Goal: Book appointment/travel/reservation

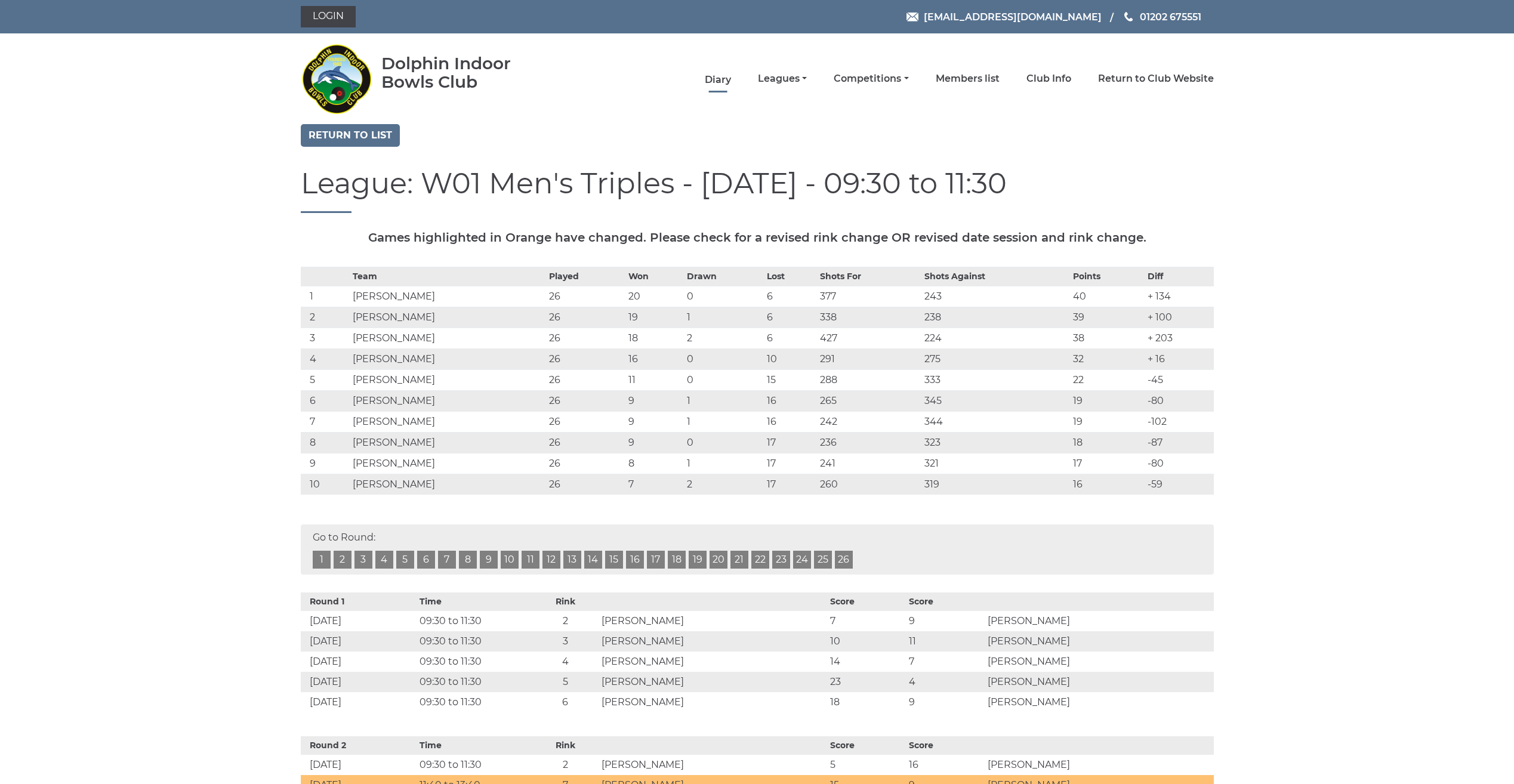
click at [710, 80] on link "Diary" at bounding box center [718, 80] width 27 height 13
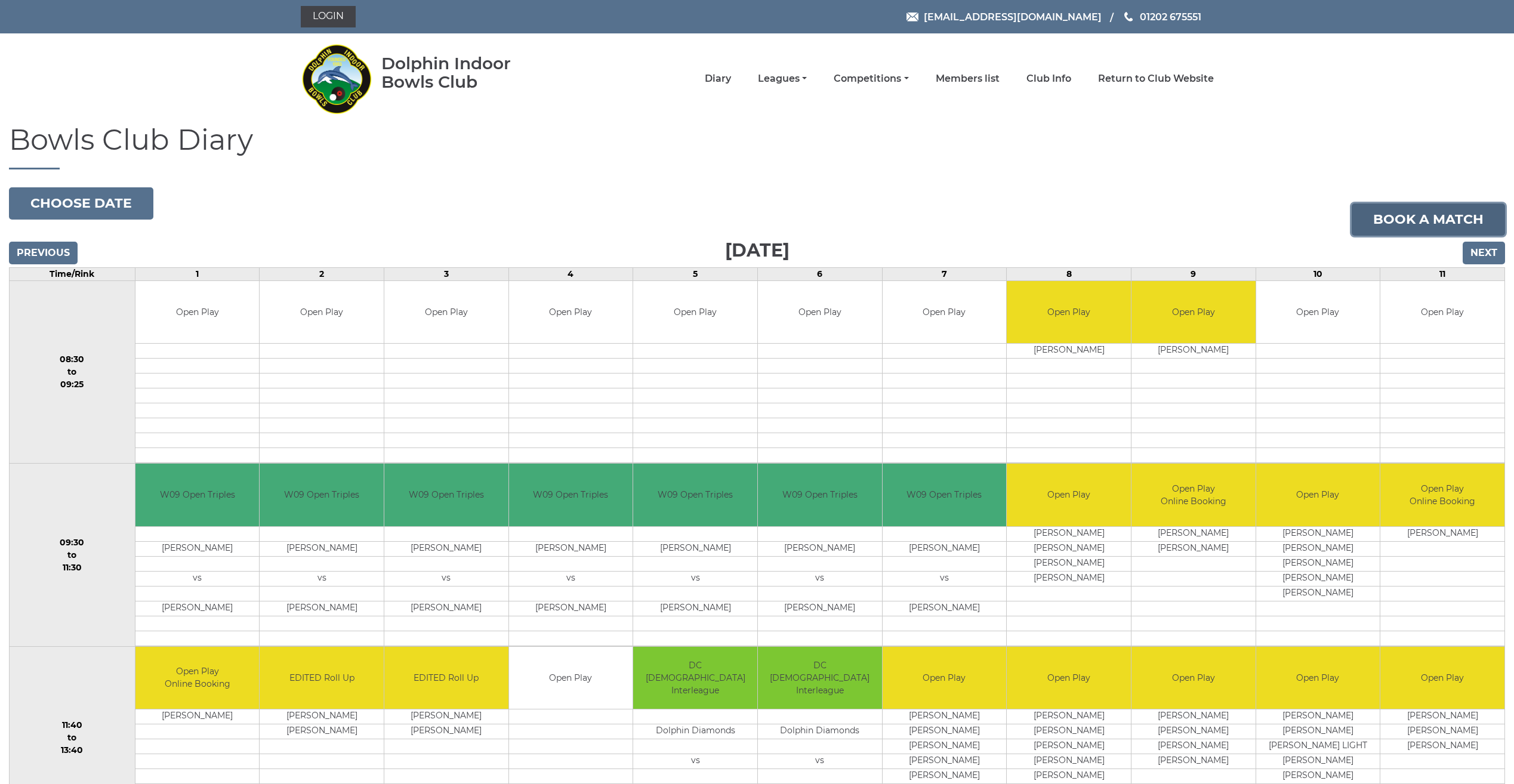
click at [1413, 212] on link "Book a match" at bounding box center [1428, 220] width 153 height 33
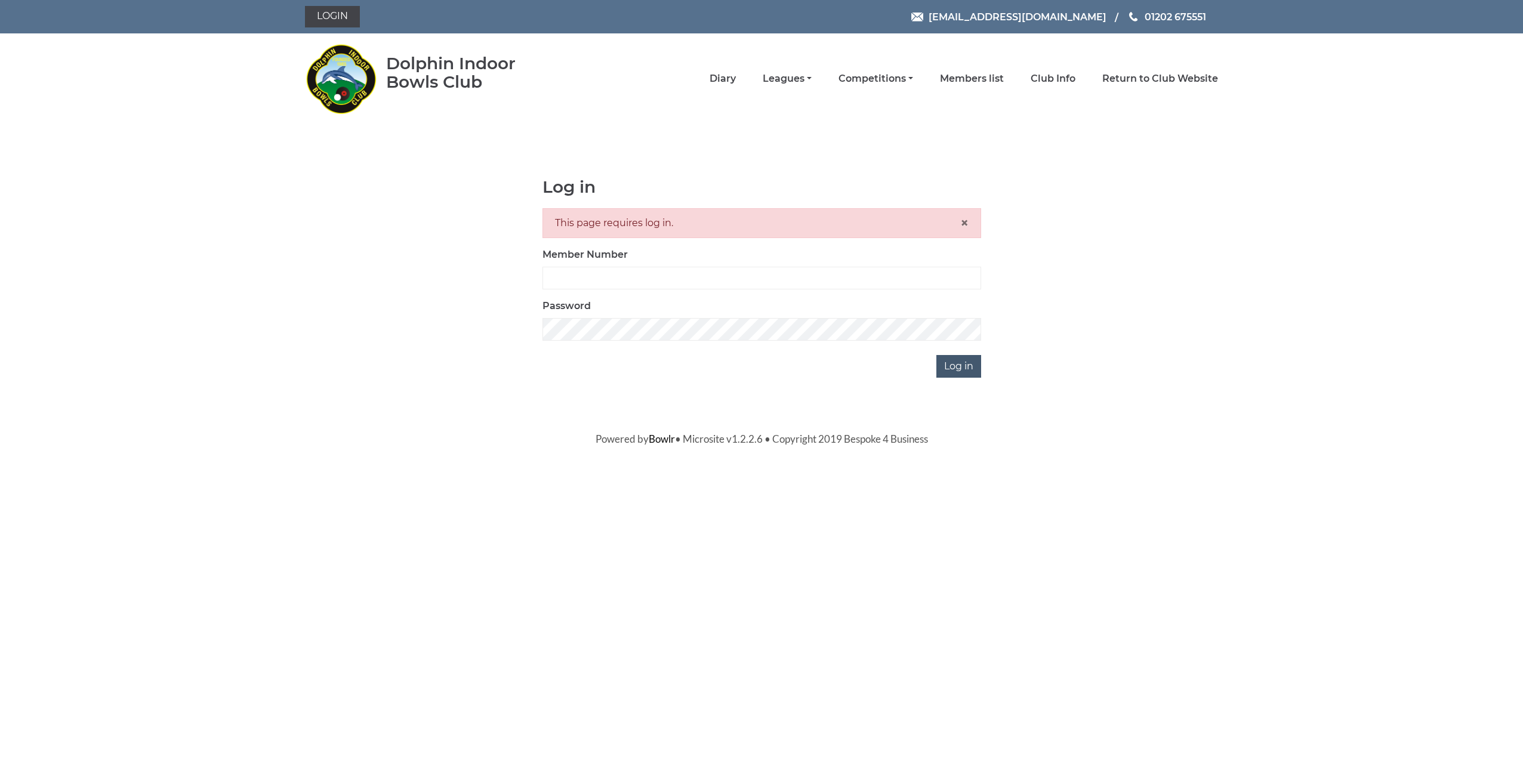
type input "3675"
click at [951, 365] on input "Log in" at bounding box center [958, 366] width 44 height 23
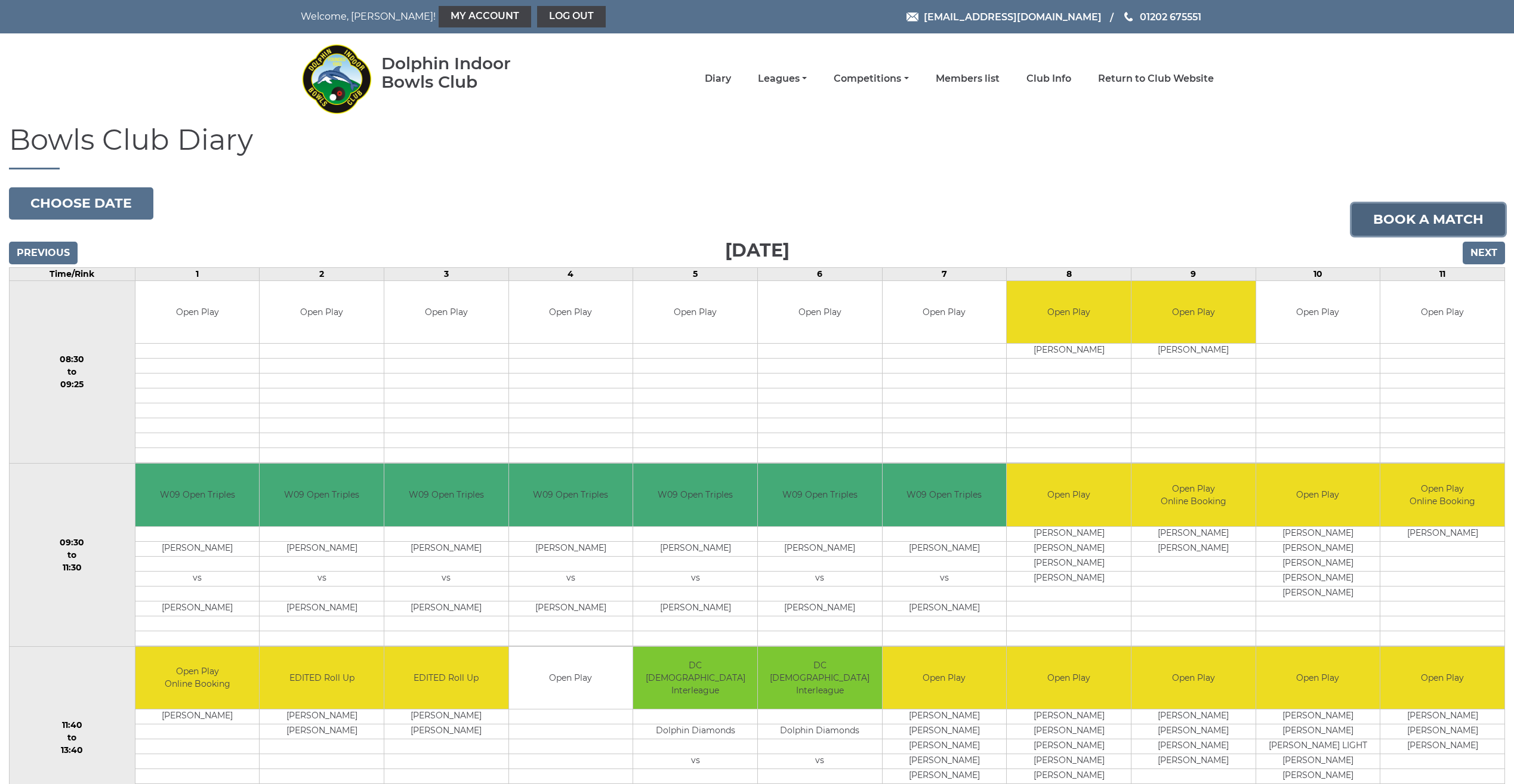
click at [1389, 224] on link "Book a match" at bounding box center [1428, 220] width 153 height 33
click at [1475, 247] on input "Next" at bounding box center [1484, 253] width 42 height 23
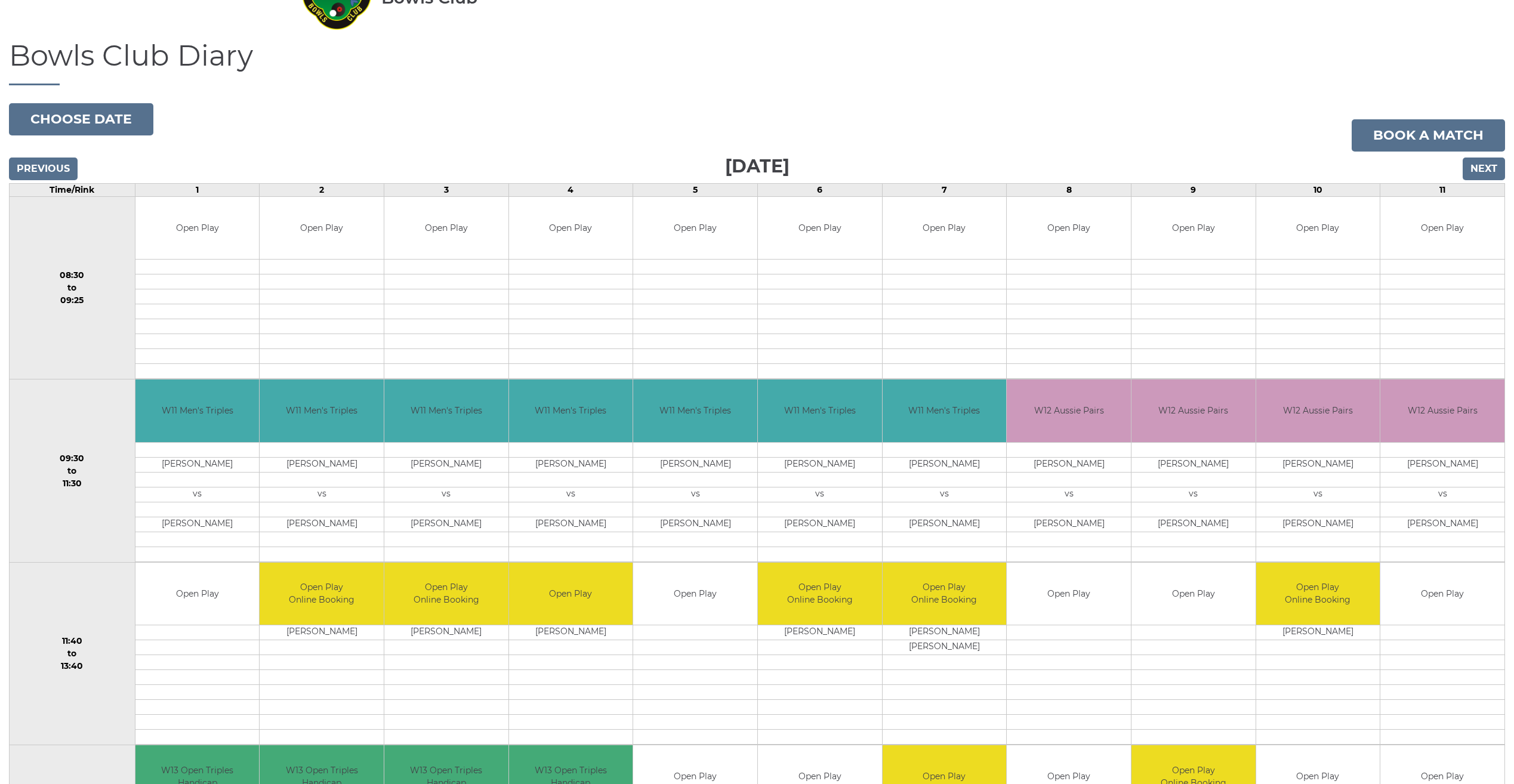
scroll to position [60, 0]
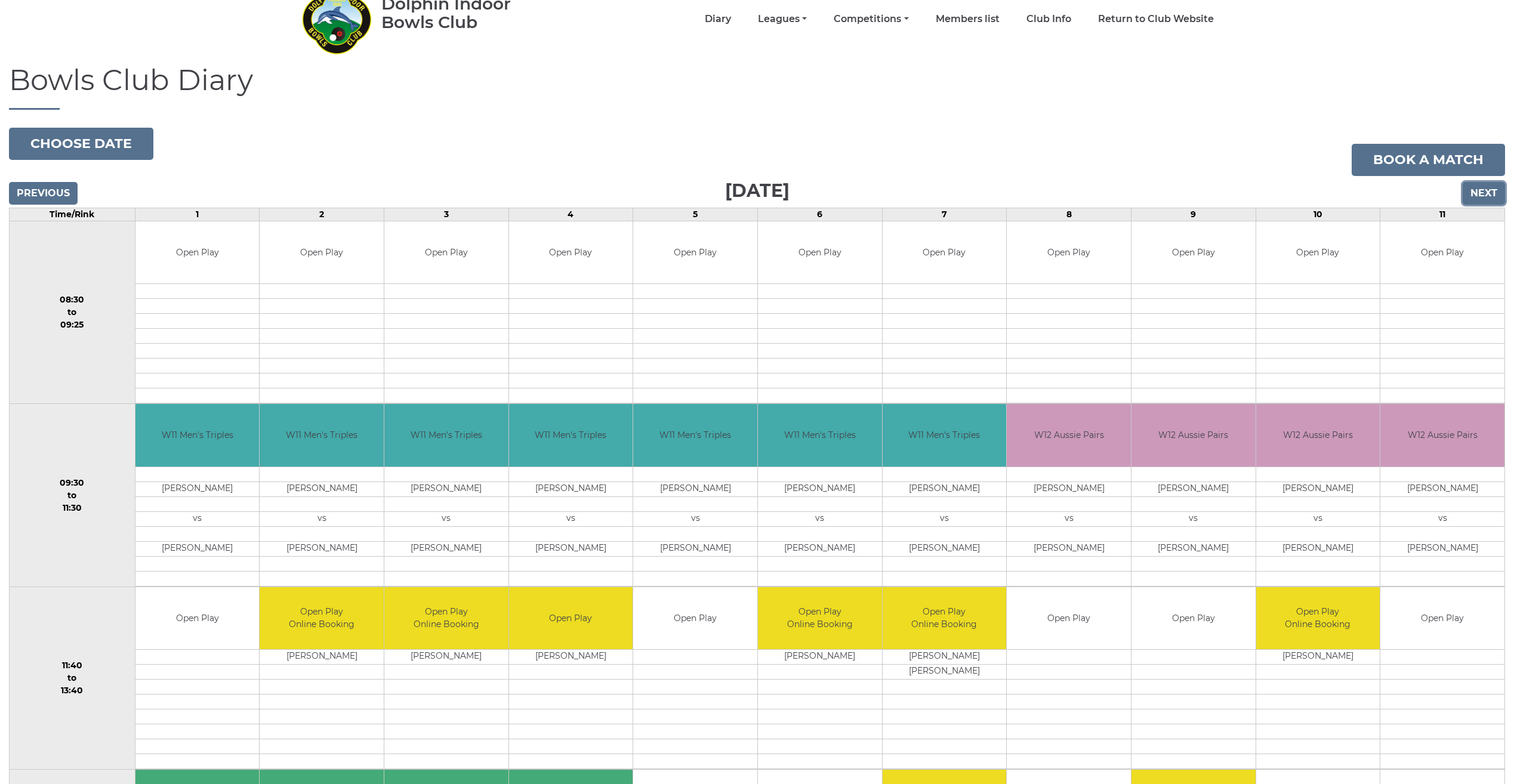
click at [1477, 190] on input "Next" at bounding box center [1484, 193] width 42 height 23
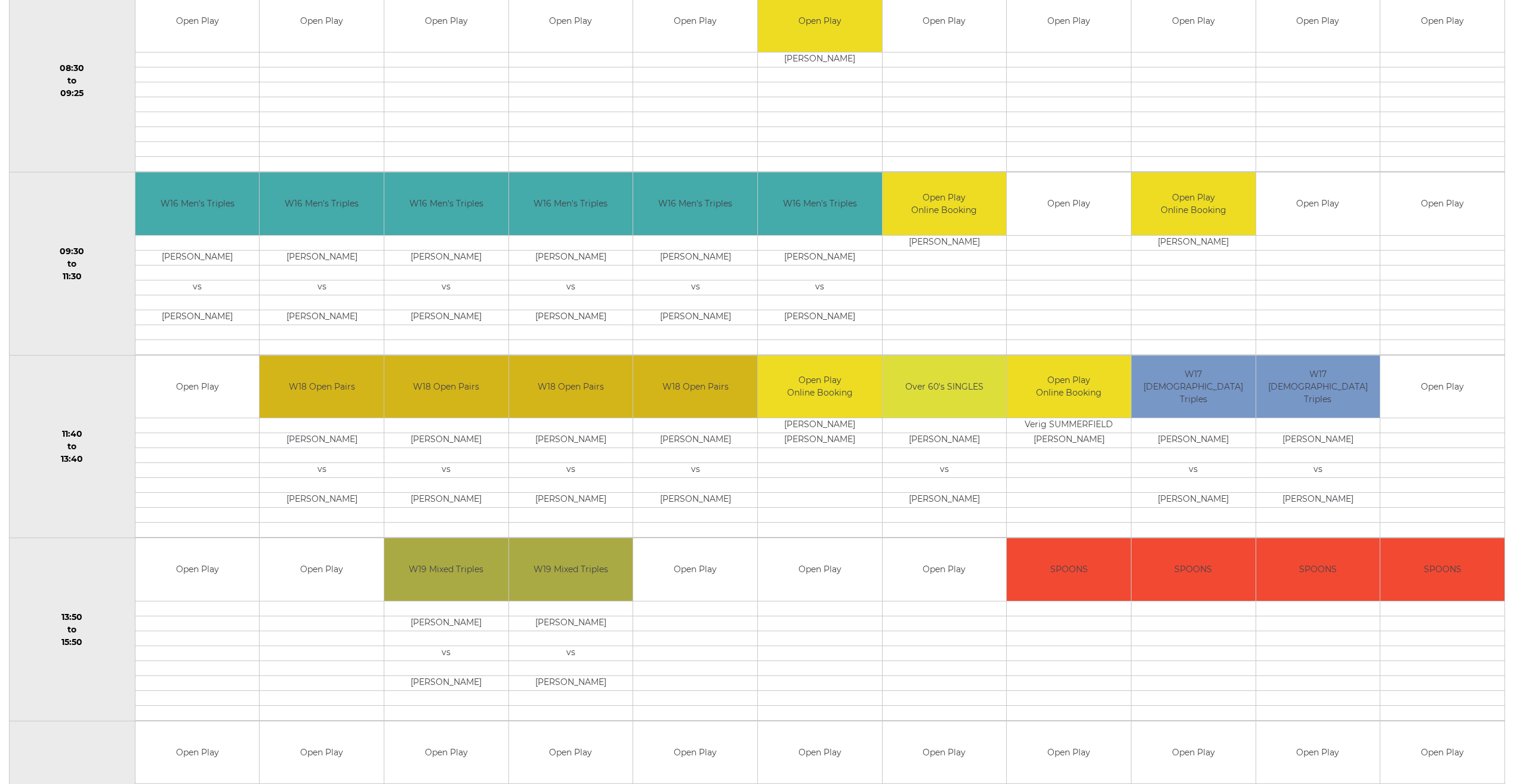
scroll to position [298, 0]
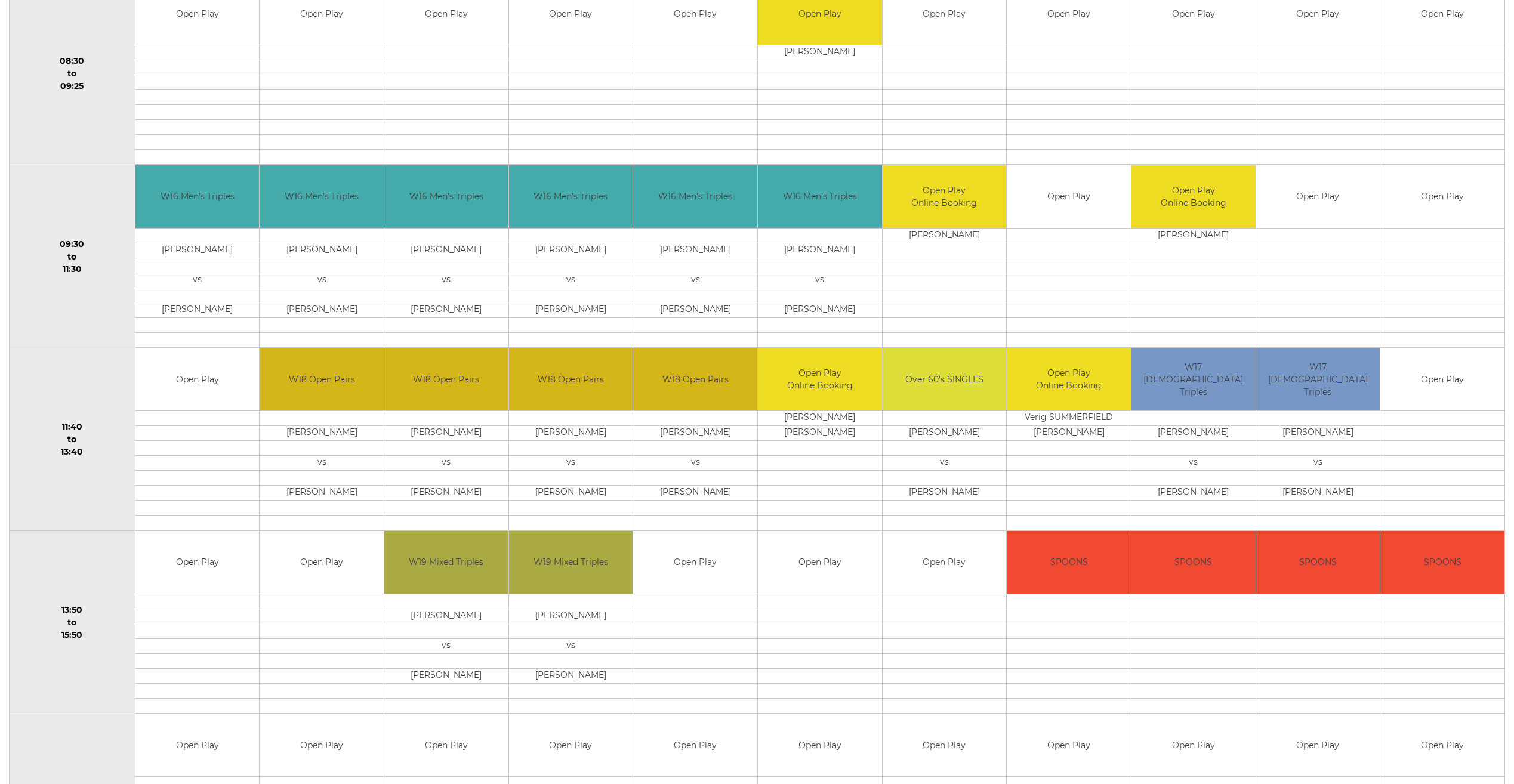
click at [1307, 220] on td "Open Play" at bounding box center [1318, 196] width 124 height 62
click at [1302, 233] on td at bounding box center [1318, 235] width 124 height 15
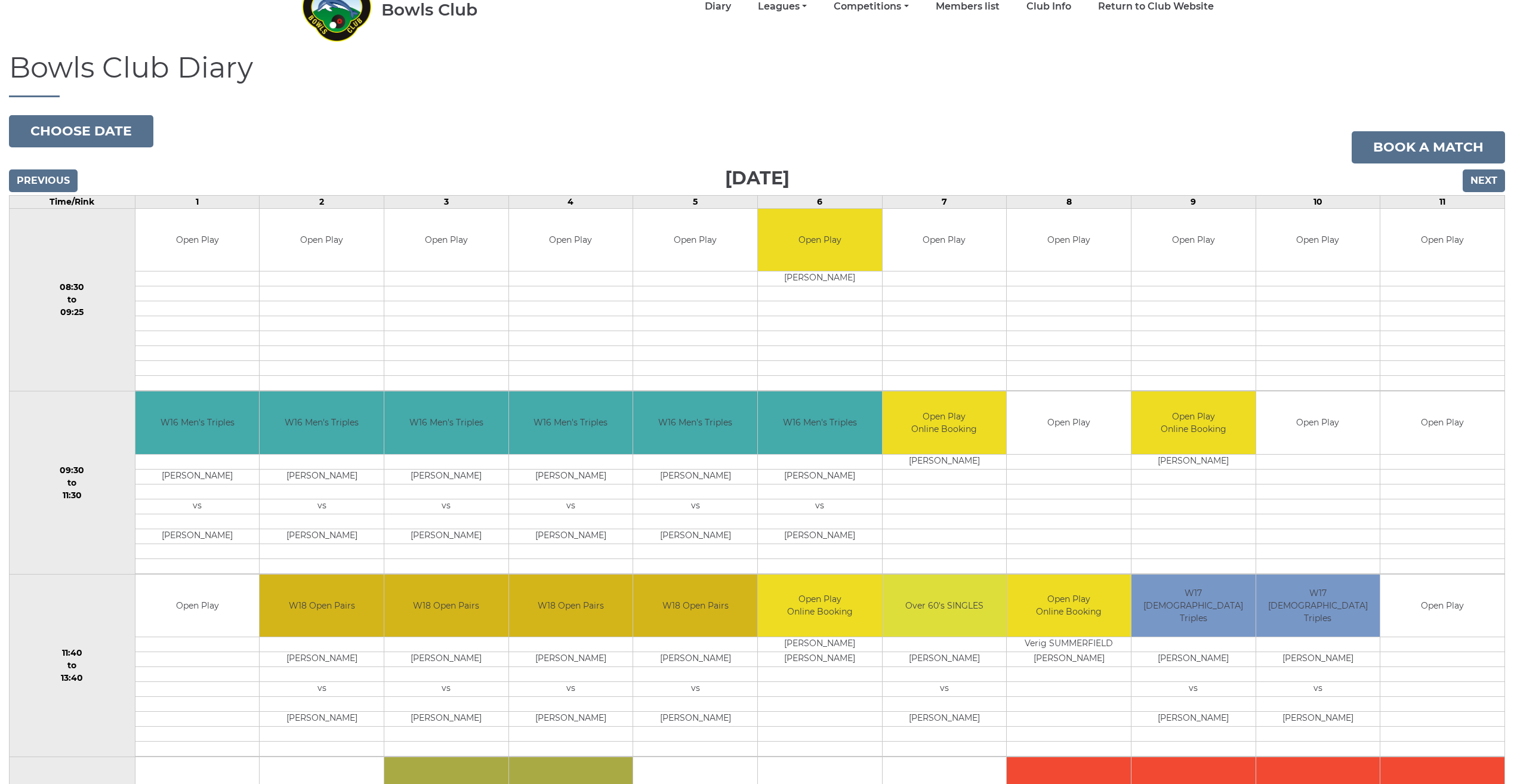
scroll to position [60, 0]
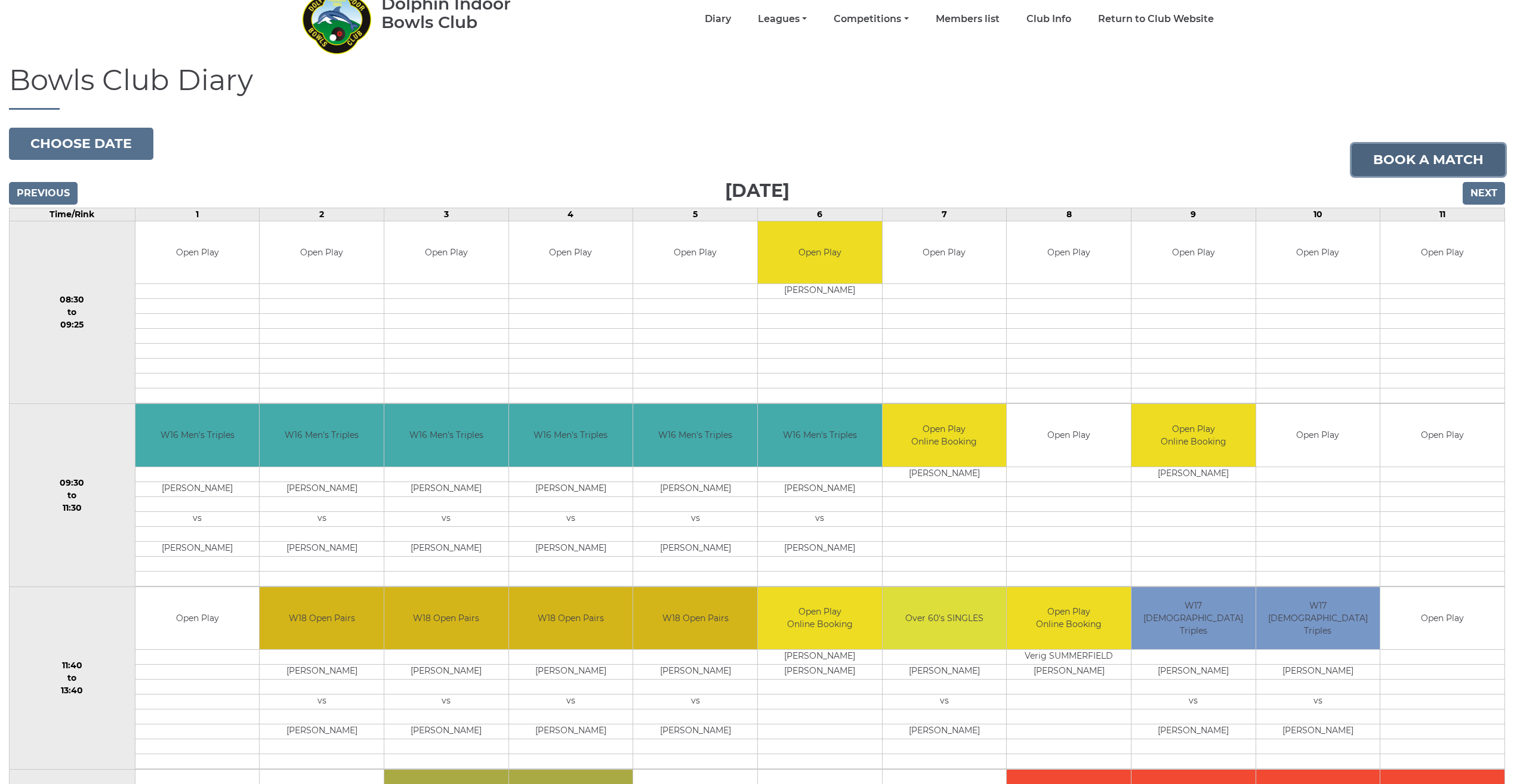
click at [1414, 162] on link "Book a match" at bounding box center [1428, 160] width 153 height 33
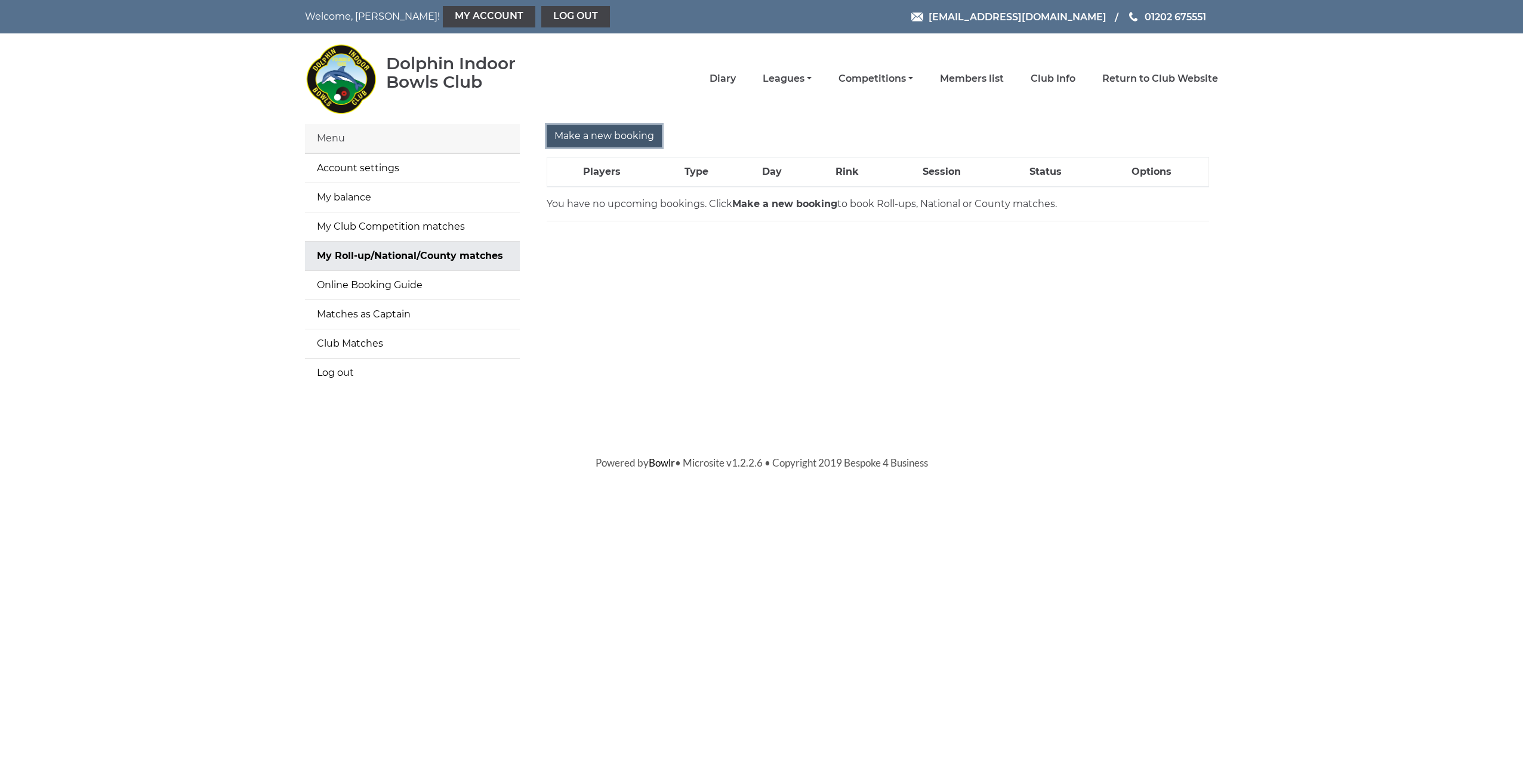
click at [585, 135] on input "Make a new booking" at bounding box center [604, 136] width 115 height 23
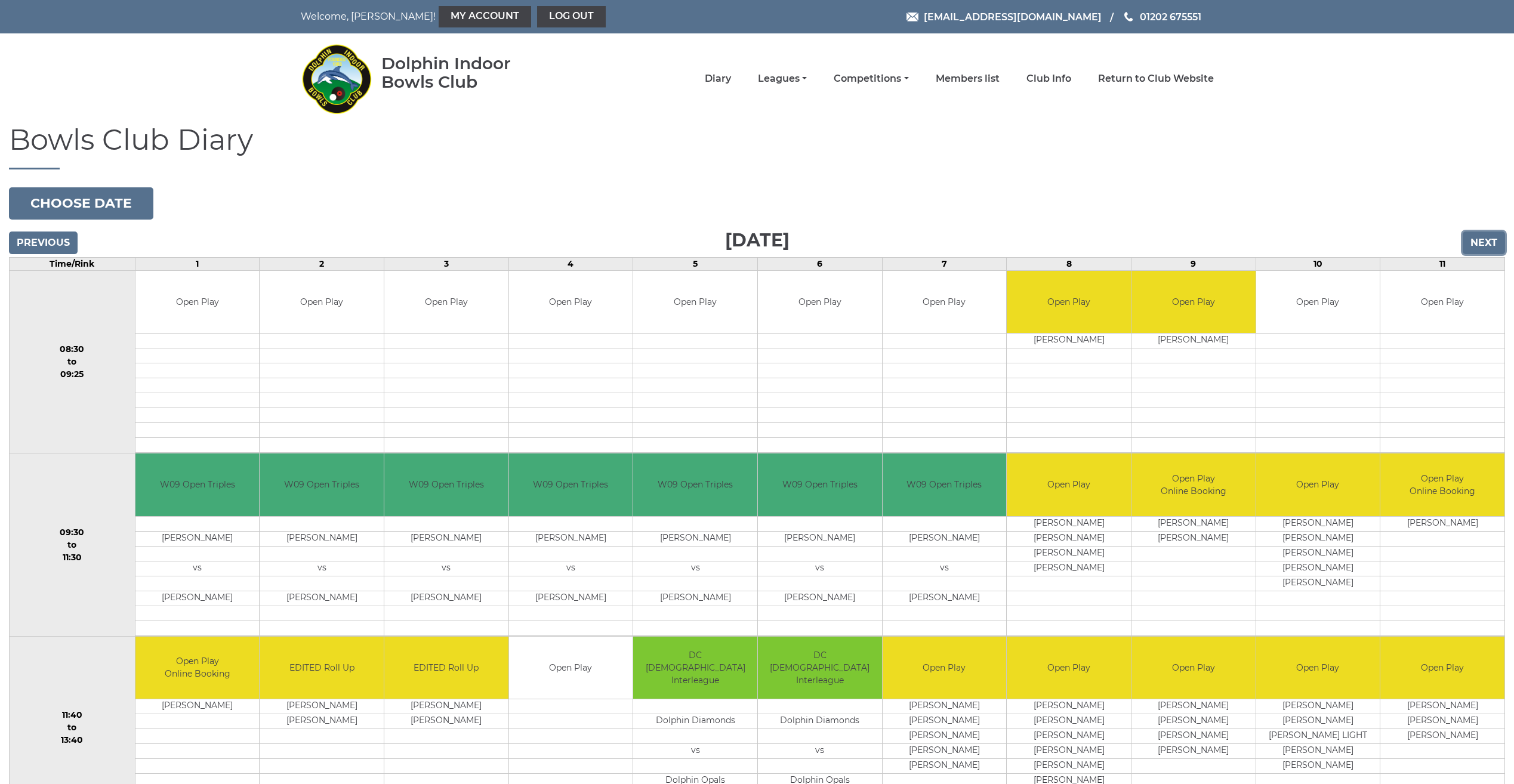
click at [1477, 241] on input "Next" at bounding box center [1484, 243] width 42 height 23
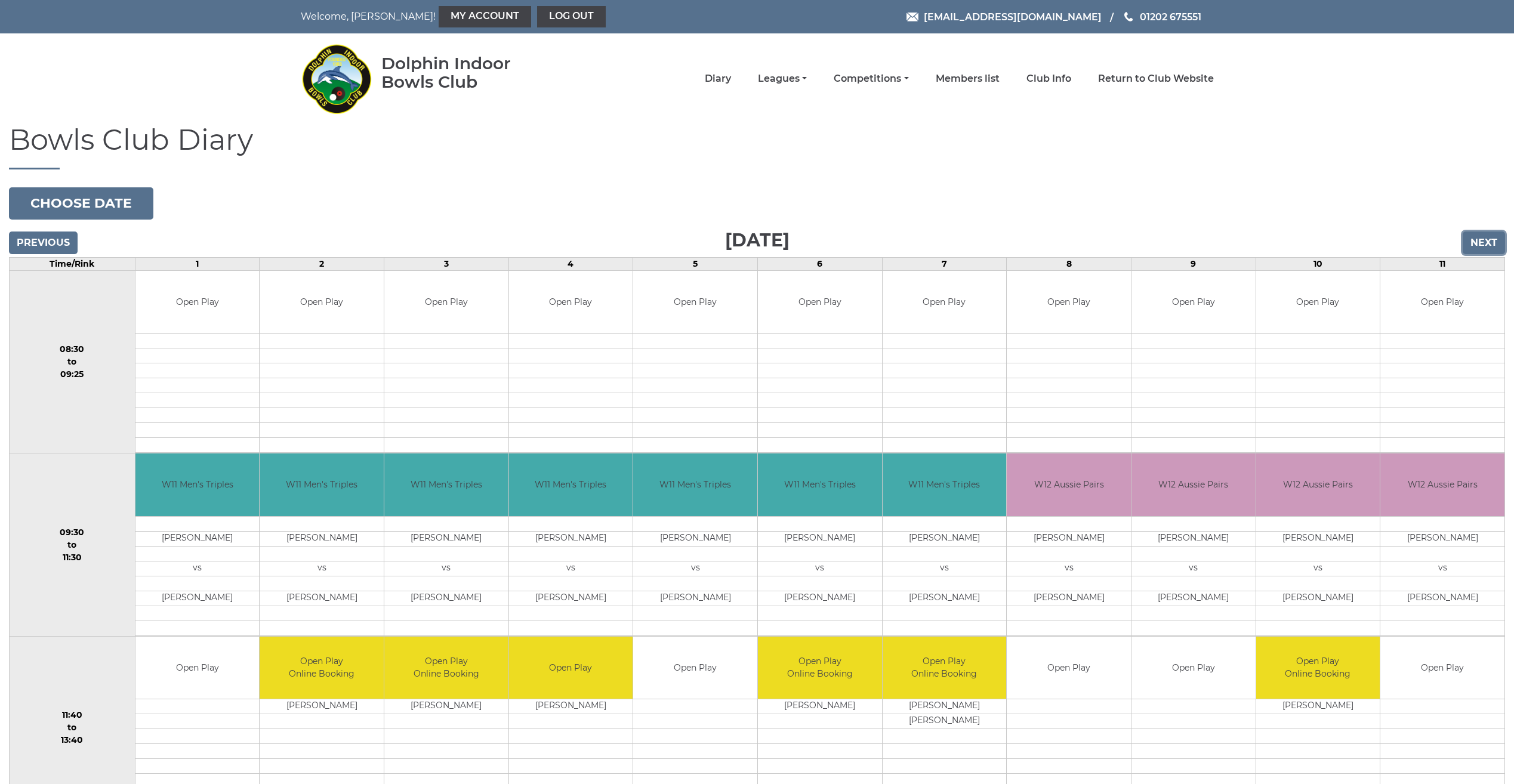
click at [1477, 241] on input "Next" at bounding box center [1484, 243] width 42 height 23
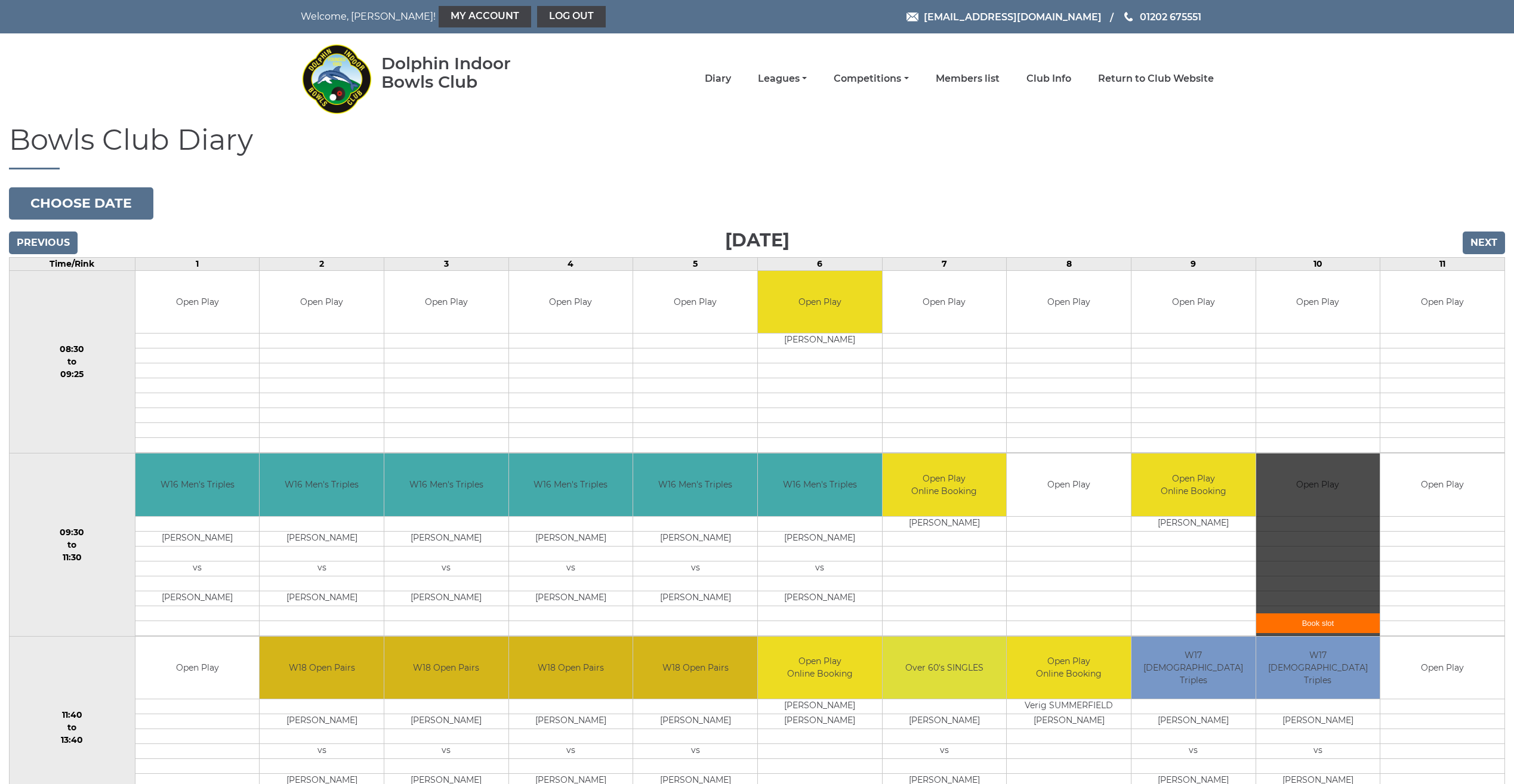
click at [1310, 515] on div "Book slot" at bounding box center [1318, 545] width 124 height 182
click at [1311, 621] on link "Book slot" at bounding box center [1318, 623] width 124 height 20
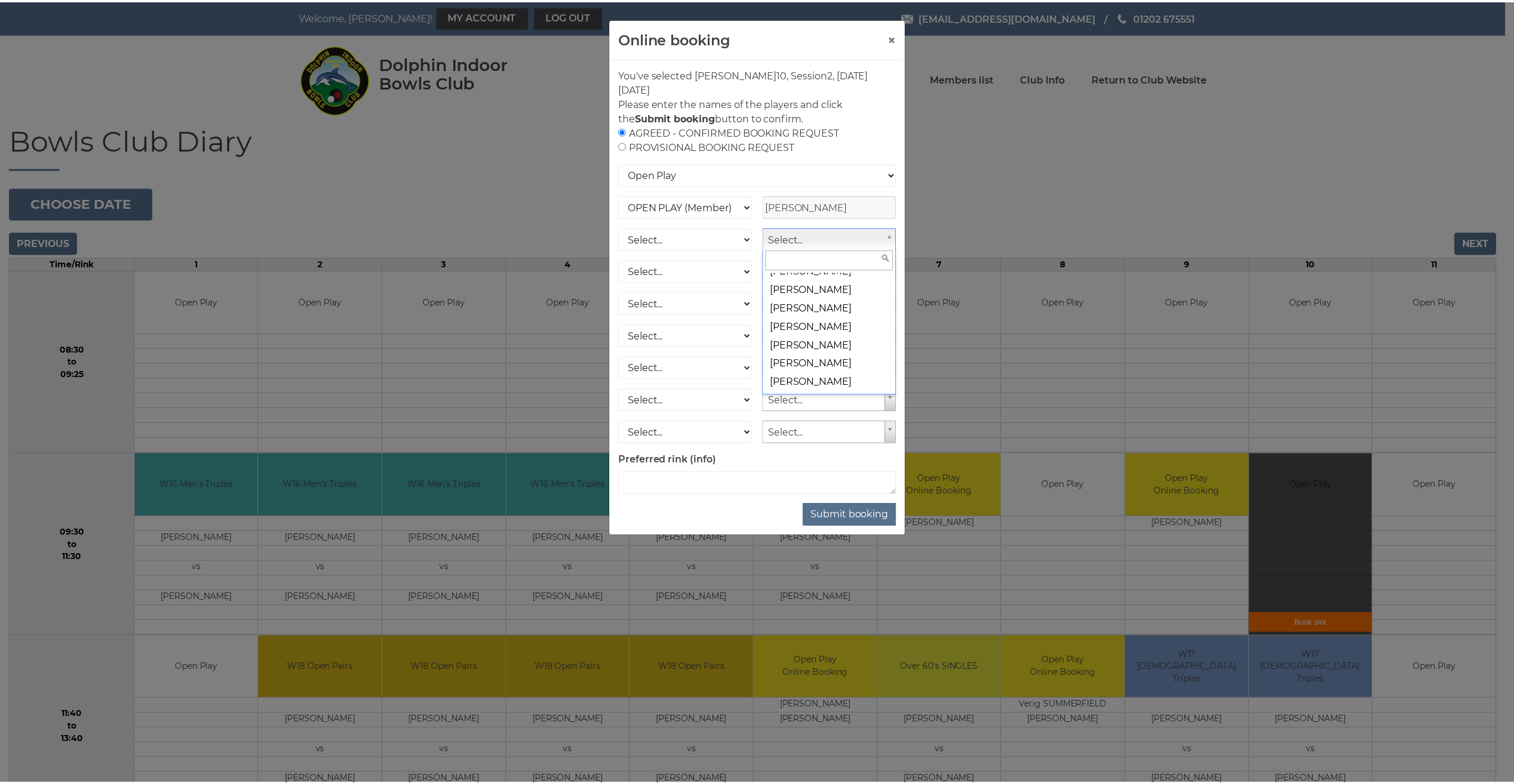
scroll to position [5393, 0]
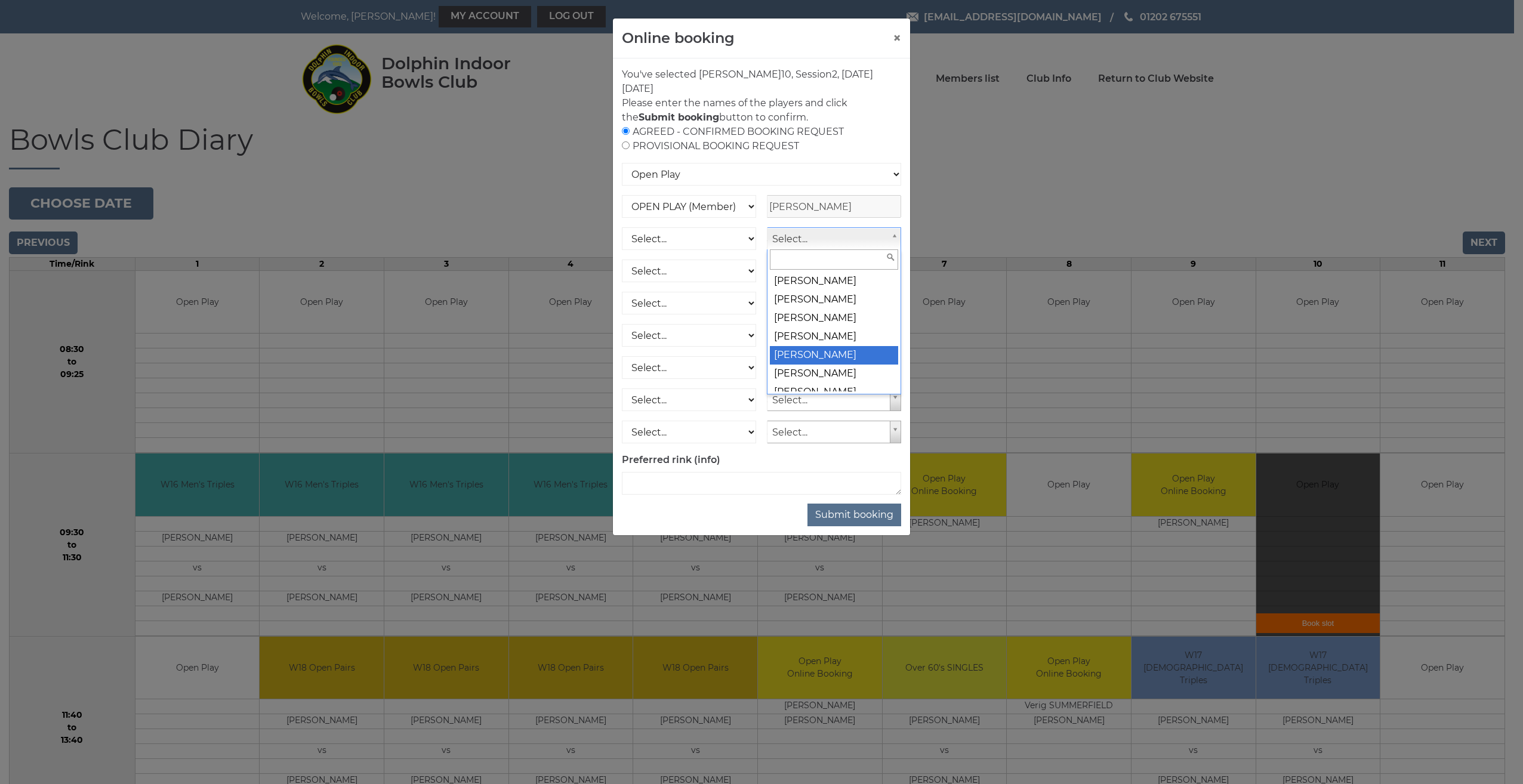
select select "2086"
click at [858, 512] on button "Submit booking" at bounding box center [854, 515] width 94 height 23
click at [836, 519] on button "Submit booking" at bounding box center [854, 515] width 94 height 23
click at [625, 129] on input "radio" at bounding box center [626, 131] width 8 height 8
click at [861, 514] on button "Submit booking" at bounding box center [854, 515] width 94 height 23
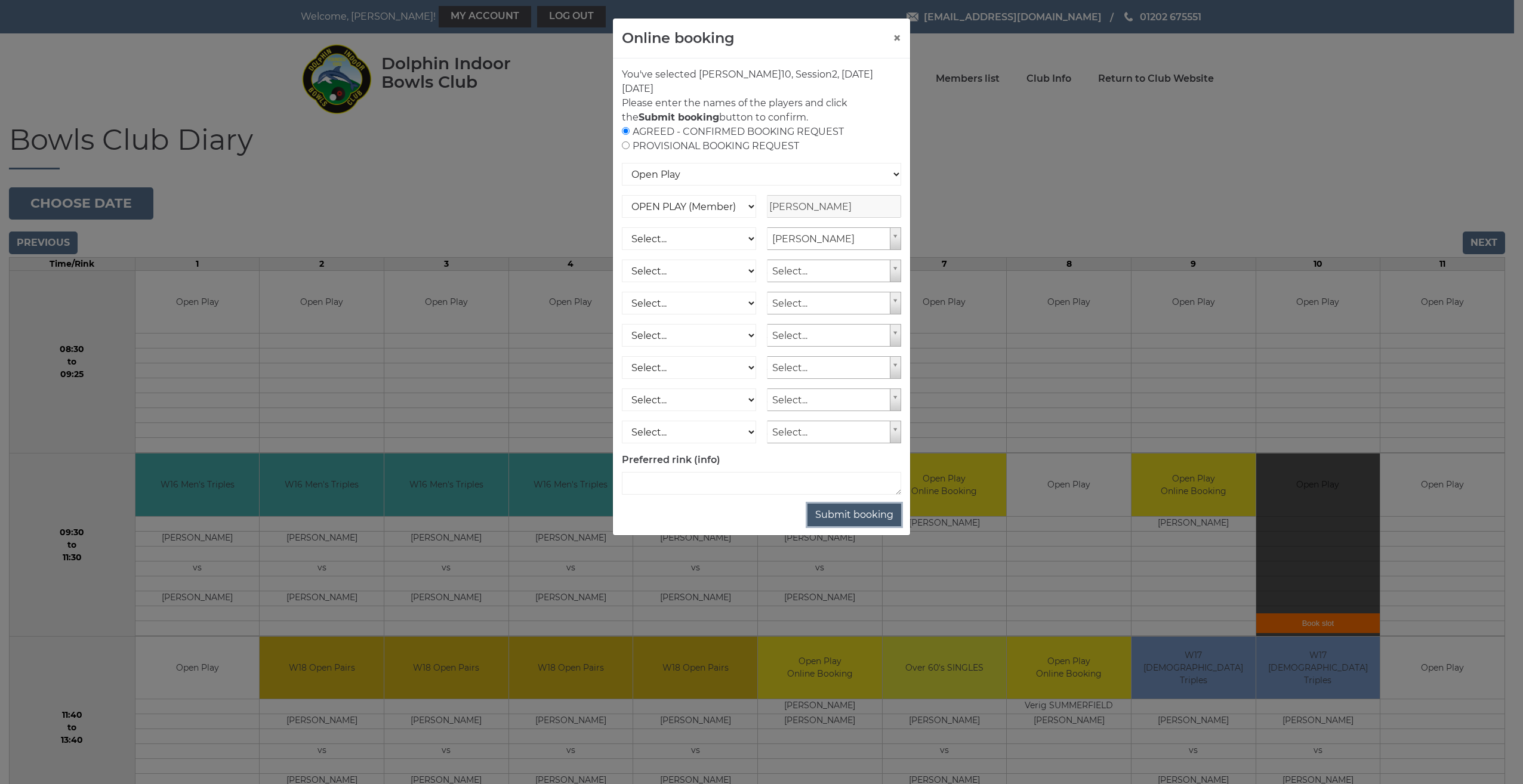
click at [861, 514] on button "Submit booking" at bounding box center [854, 515] width 94 height 23
click at [894, 176] on select "Open Play National Competition - Singles National Competition - Pairs National …" at bounding box center [761, 174] width 279 height 23
click at [897, 38] on button "×" at bounding box center [897, 38] width 9 height 15
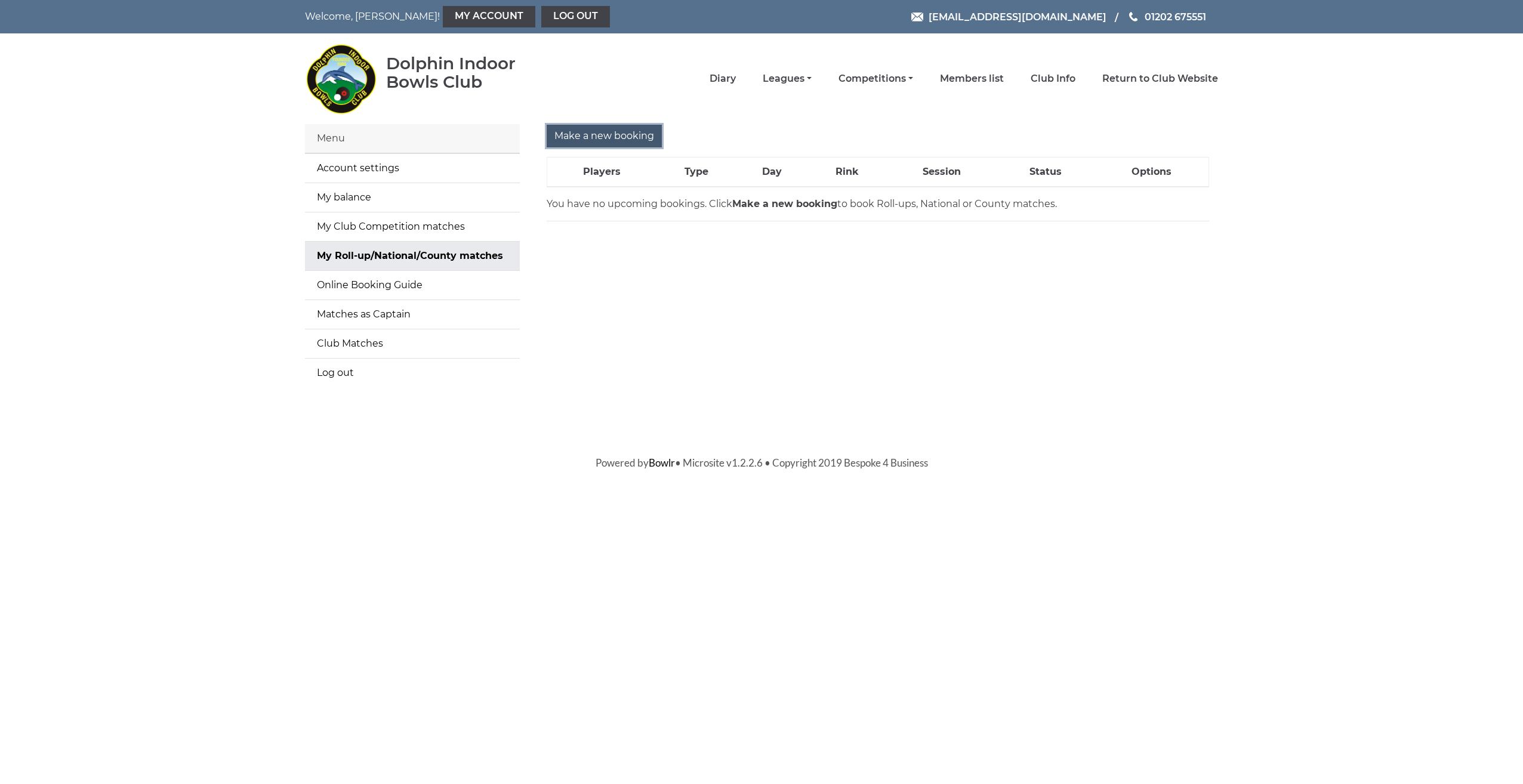
click at [561, 137] on input "Make a new booking" at bounding box center [604, 136] width 115 height 23
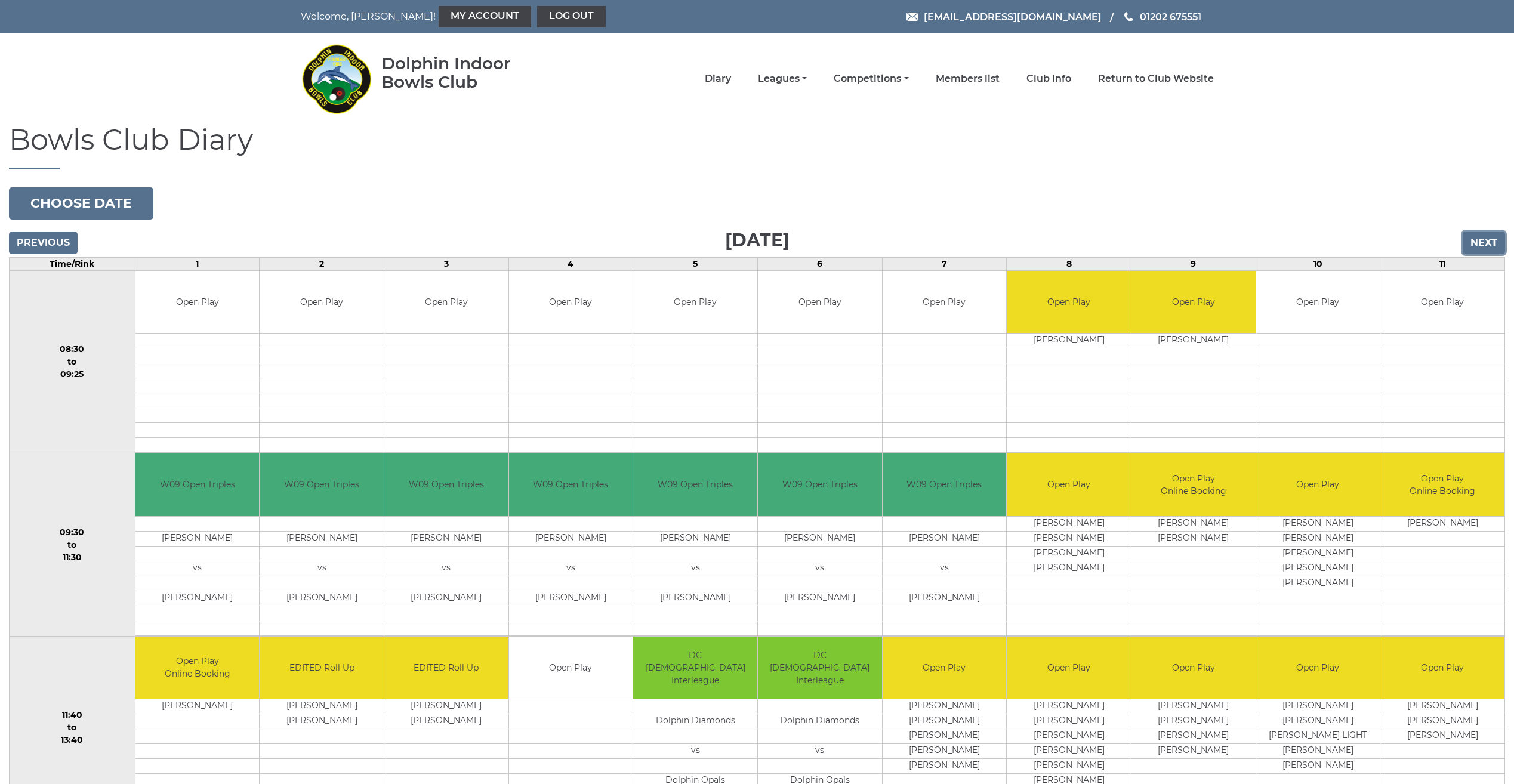
click at [1484, 239] on input "Next" at bounding box center [1484, 243] width 42 height 23
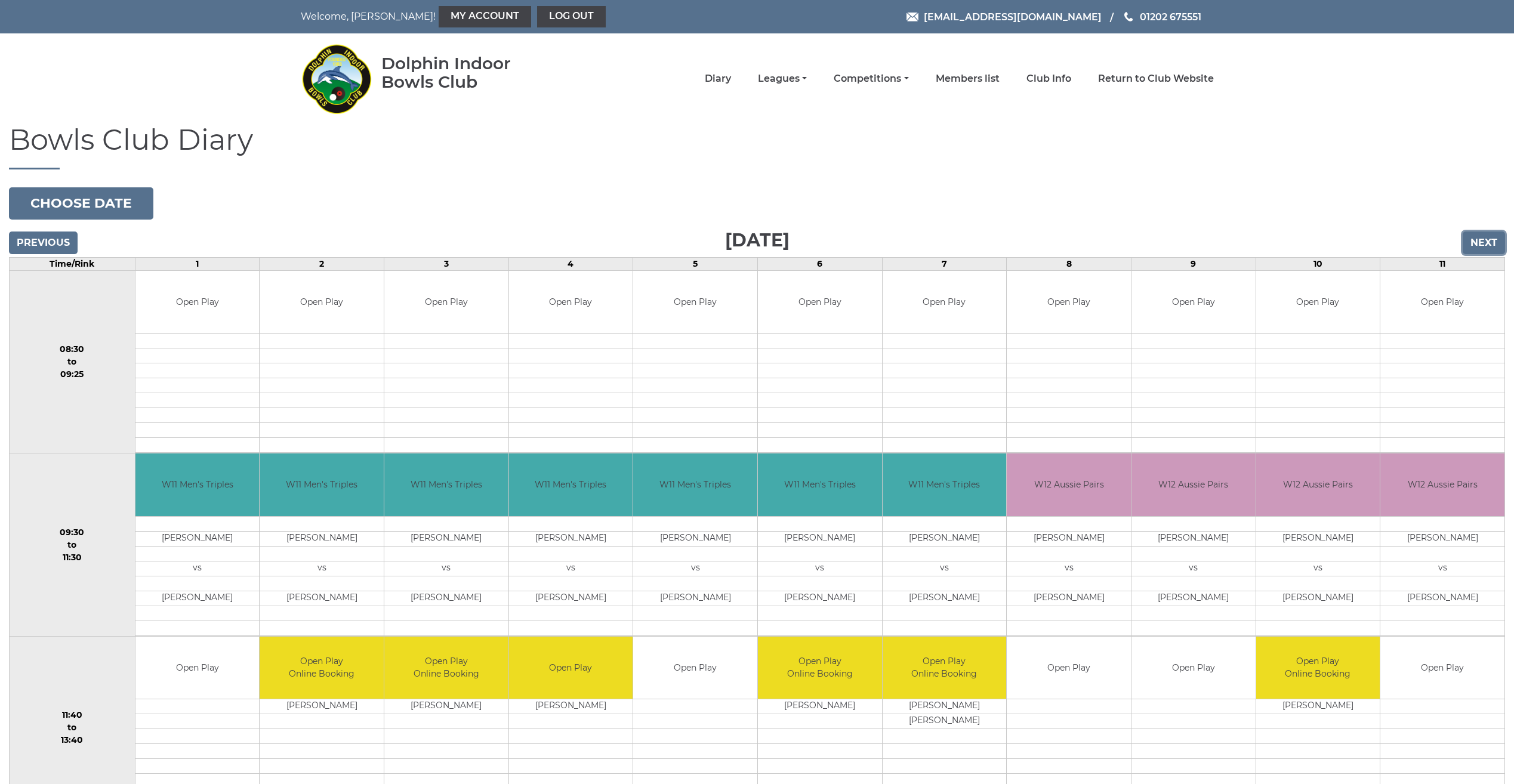
click at [1484, 239] on input "Next" at bounding box center [1484, 243] width 42 height 23
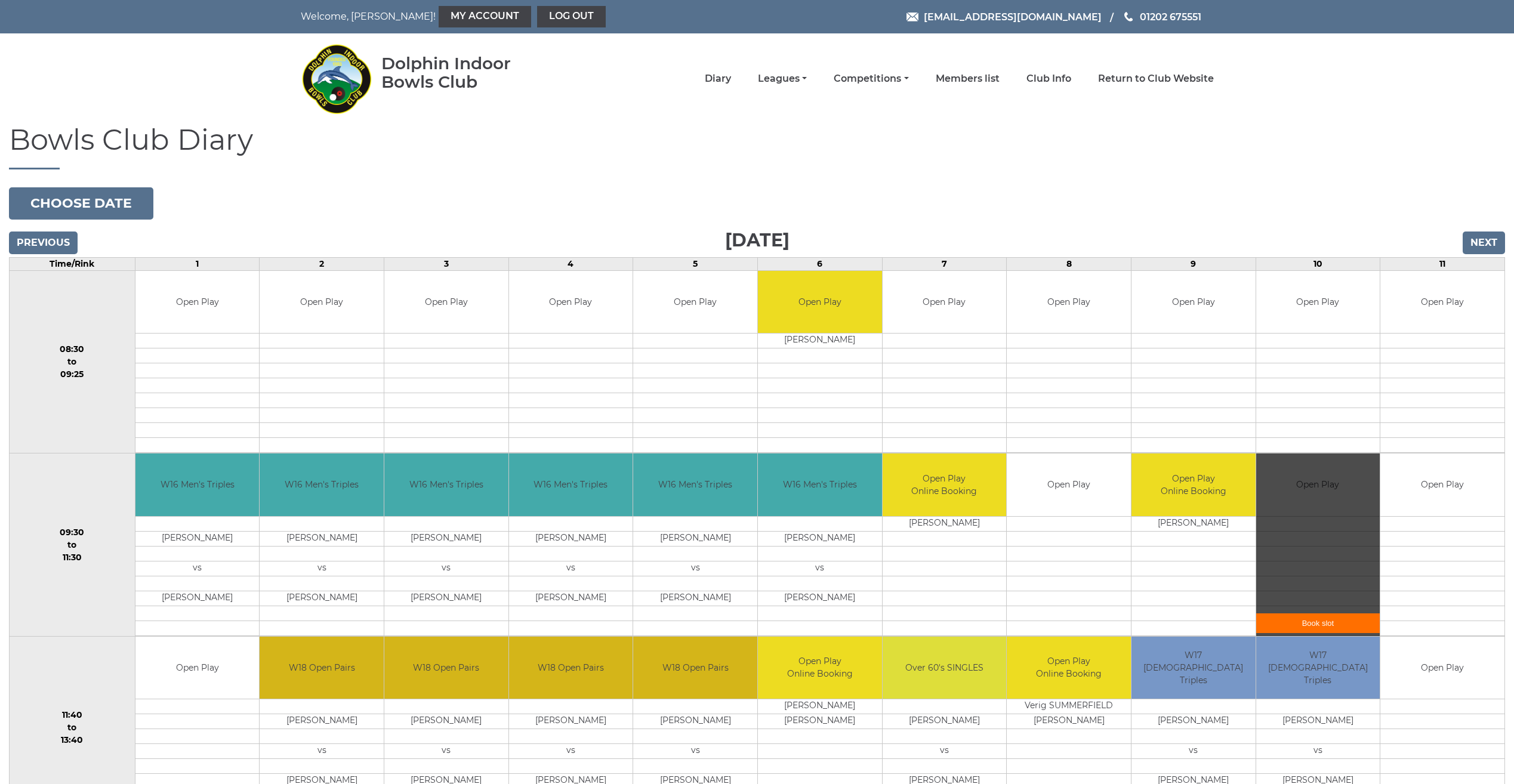
click at [1285, 624] on link "Book slot" at bounding box center [1318, 623] width 124 height 20
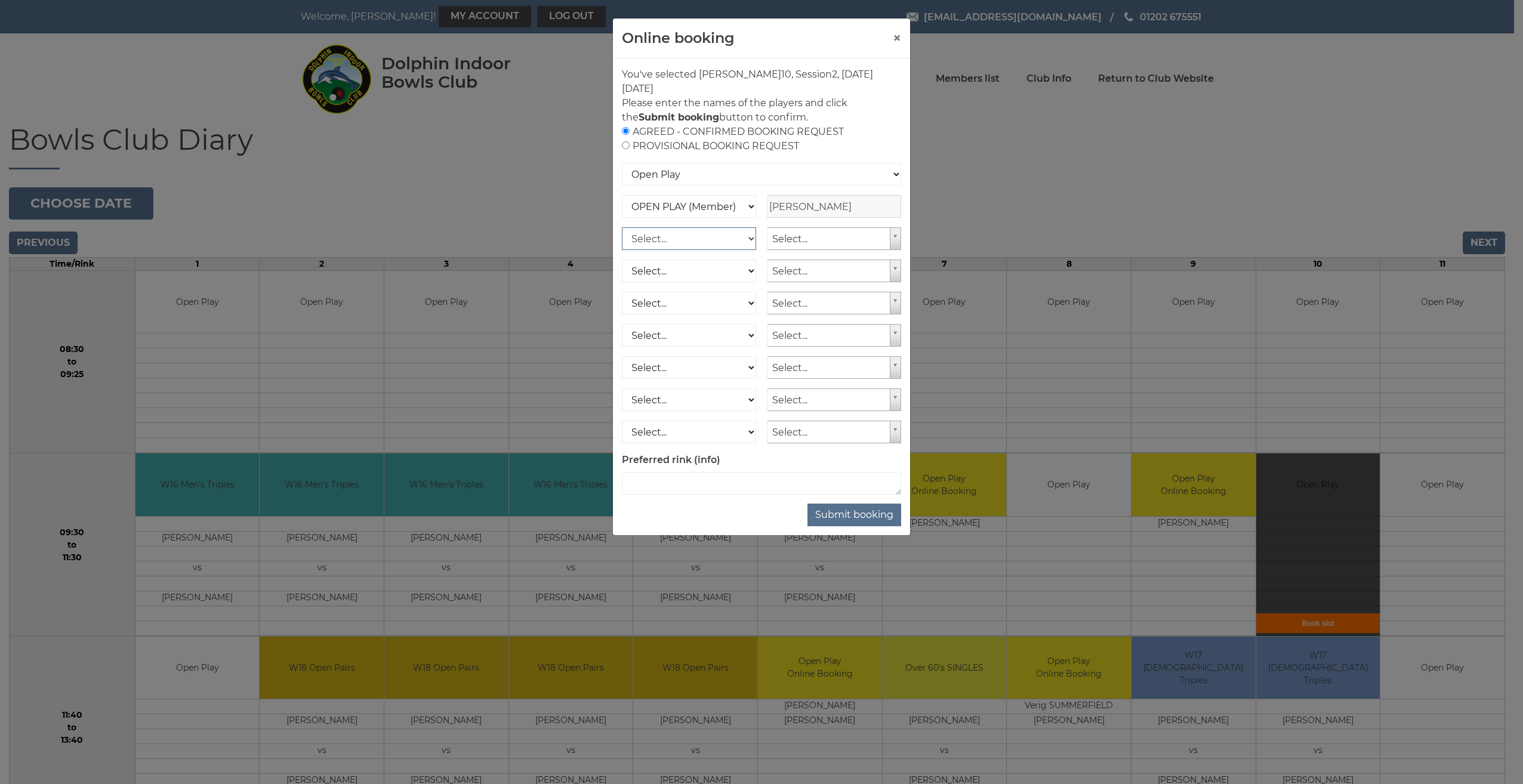
click at [751, 237] on select "Select... OPEN PLAY (Member) OPEN PLAY (Visitor) SPOONS (Member) SPOONS (Visito…" at bounding box center [689, 239] width 134 height 23
select select "1_12"
click at [622, 228] on select "Select... OPEN PLAY (Member) OPEN PLAY (Visitor) SPOONS (Member) SPOONS (Visito…" at bounding box center [689, 239] width 134 height 23
select select "2086"
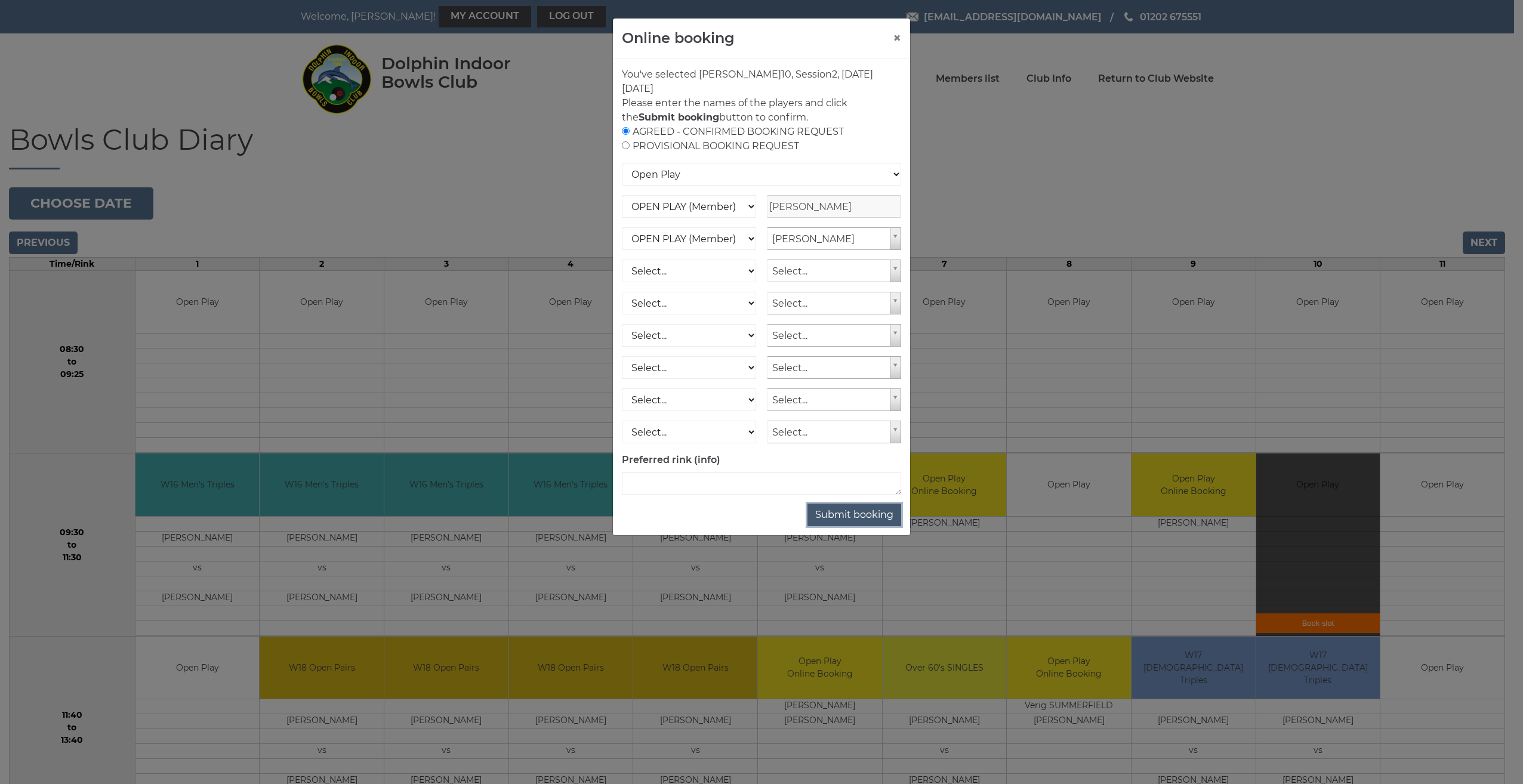
click at [878, 516] on button "Submit booking" at bounding box center [854, 515] width 94 height 23
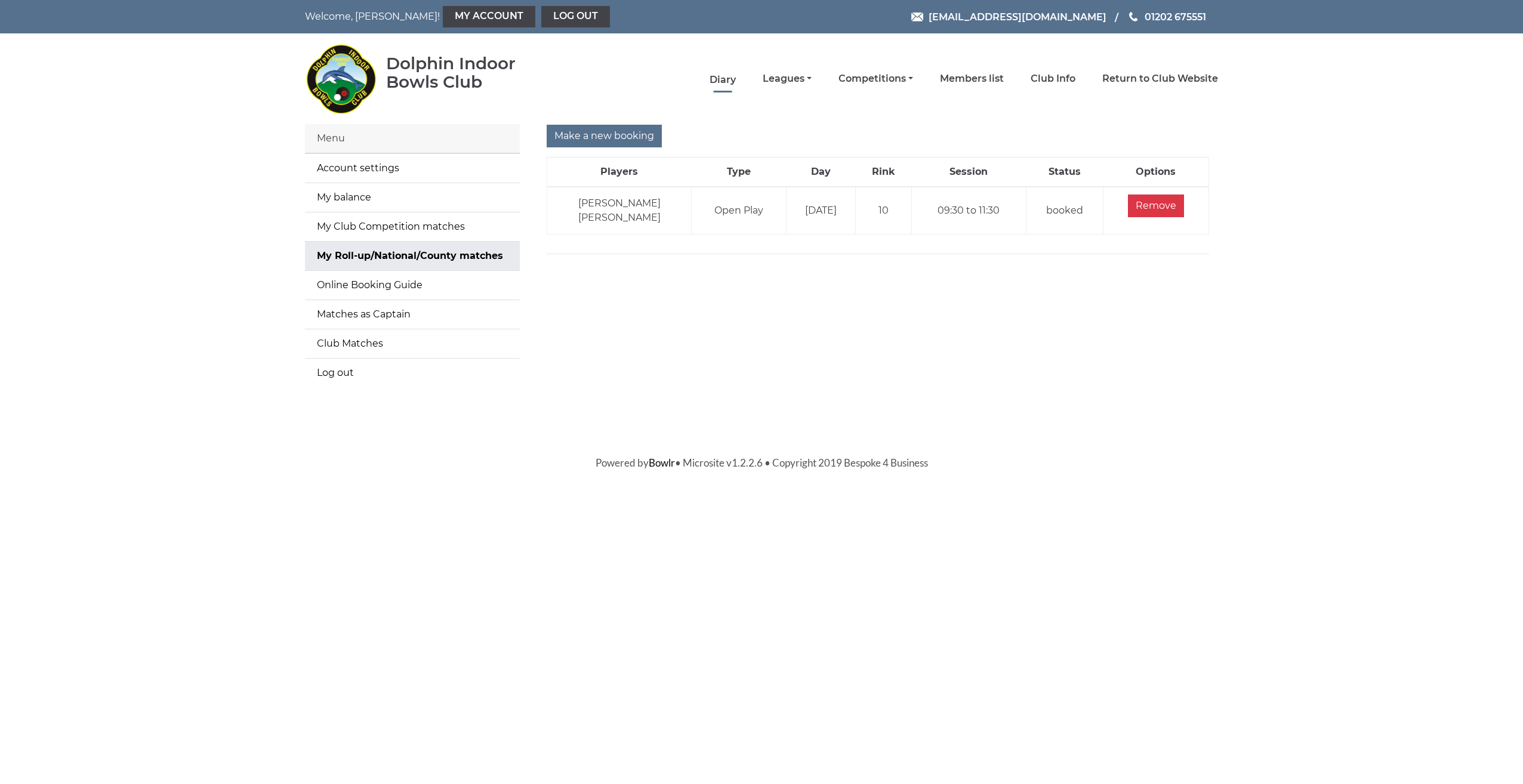
click at [731, 80] on link "Diary" at bounding box center [723, 80] width 27 height 13
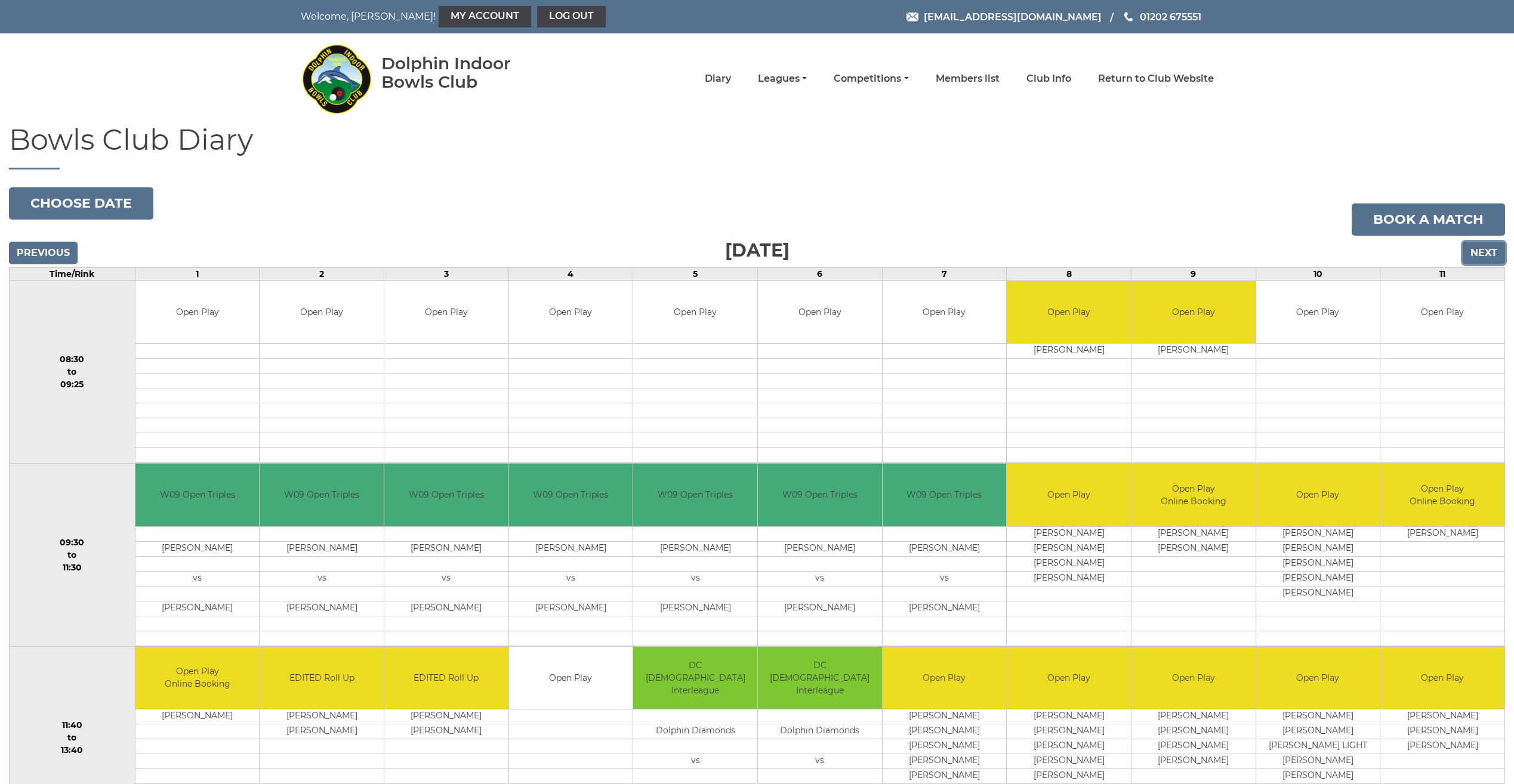
click at [1492, 249] on input "Next" at bounding box center [1484, 253] width 42 height 23
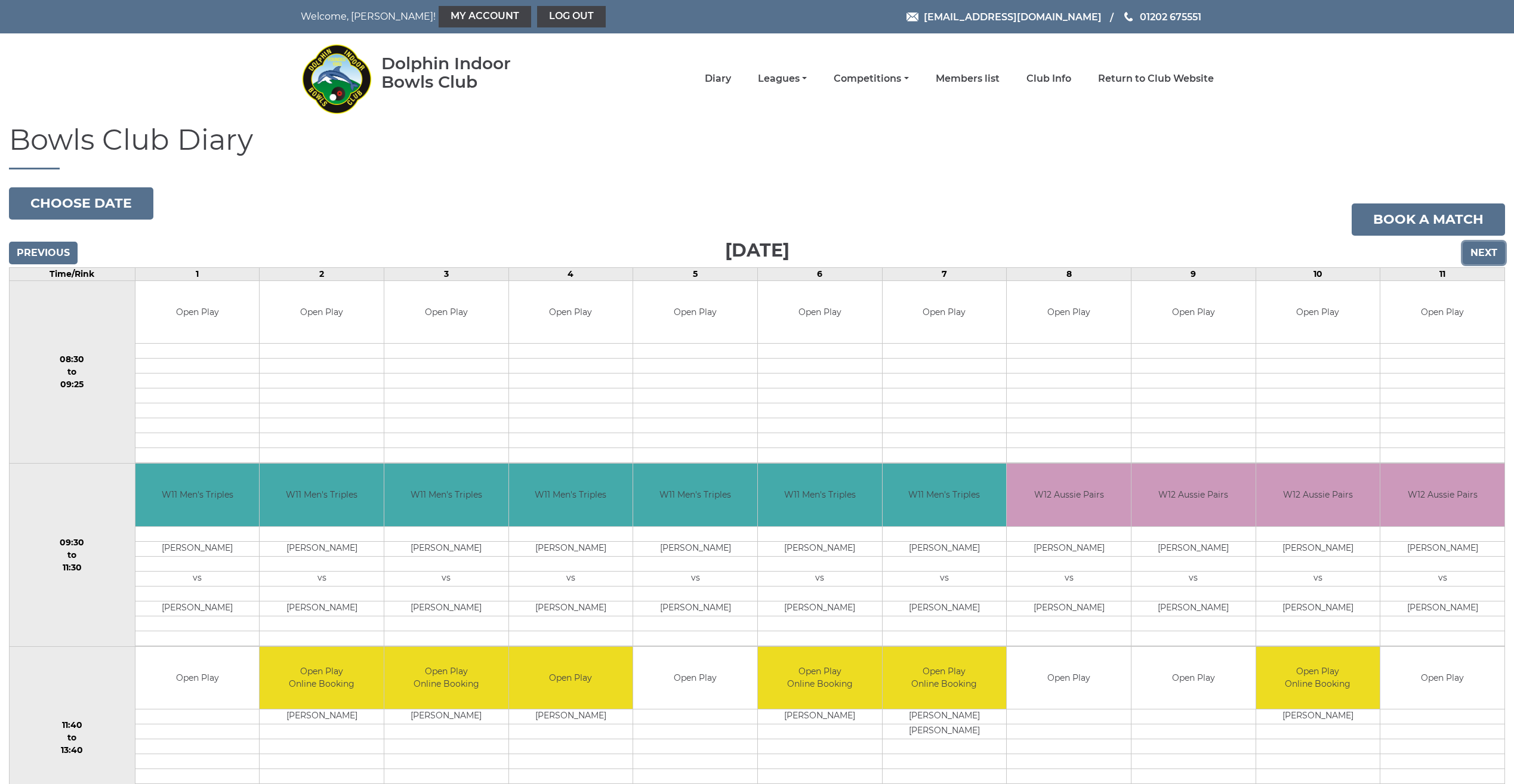
click at [1491, 249] on input "Next" at bounding box center [1484, 253] width 42 height 23
